Goal: Task Accomplishment & Management: Use online tool/utility

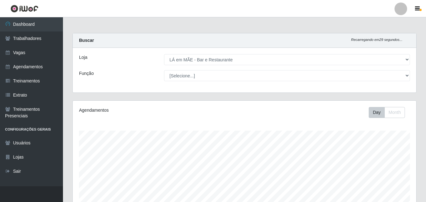
select select "265"
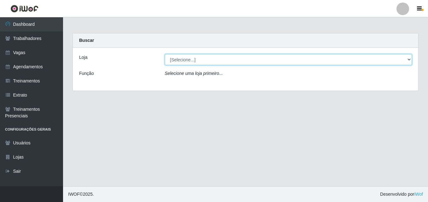
click at [208, 62] on select "[Selecione...] LÁ em MÃE - Bar e Restaurante" at bounding box center [288, 59] width 247 height 11
select select "265"
click at [165, 54] on select "[Selecione...] LÁ em MÃE - Bar e Restaurante" at bounding box center [288, 59] width 247 height 11
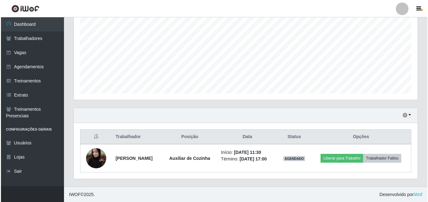
scroll to position [131, 344]
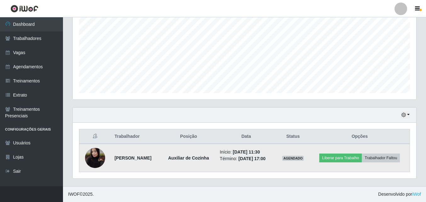
click at [89, 155] on img at bounding box center [95, 158] width 20 height 26
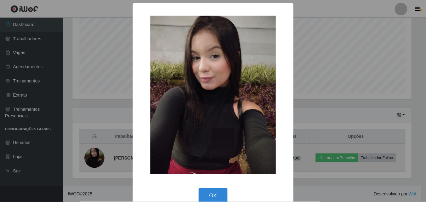
scroll to position [131, 340]
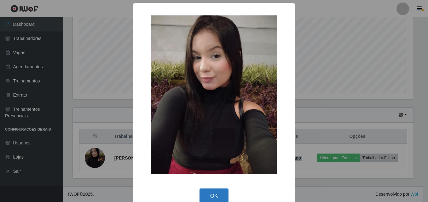
click at [212, 194] on button "OK" at bounding box center [213, 196] width 29 height 15
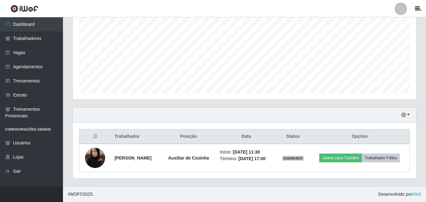
scroll to position [131, 344]
